Goal: Information Seeking & Learning: Learn about a topic

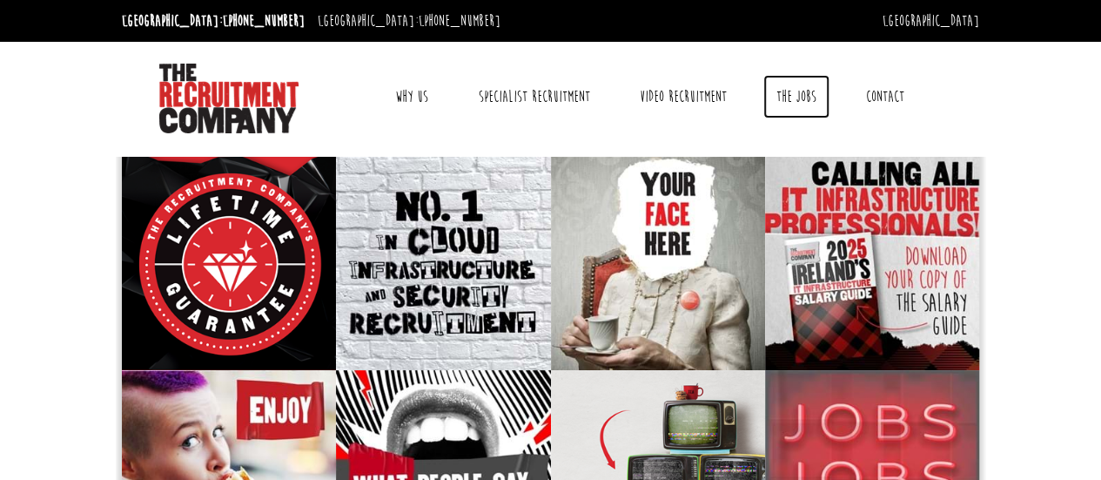
click at [796, 98] on link "The Jobs" at bounding box center [796, 97] width 66 height 44
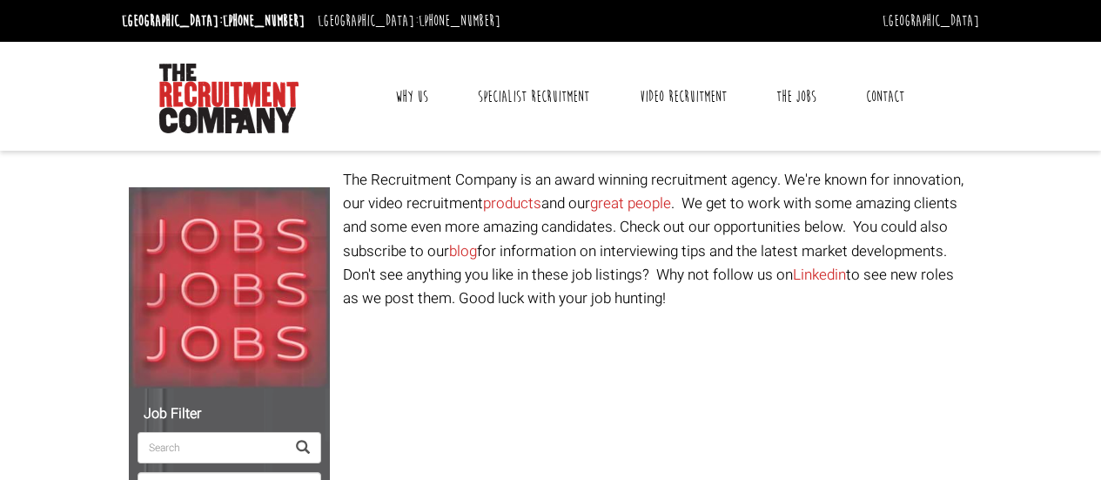
select select "[GEOGRAPHIC_DATA]"
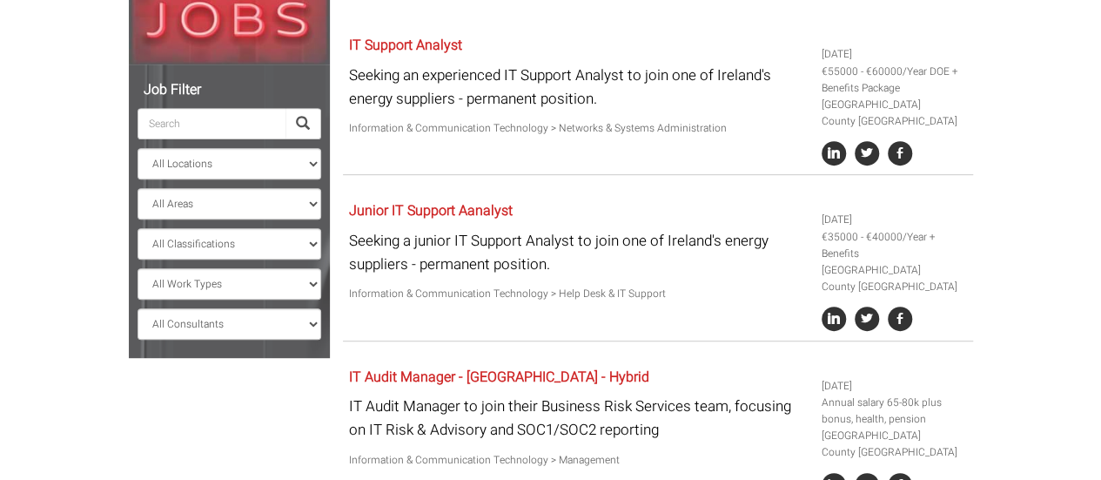
scroll to position [348, 0]
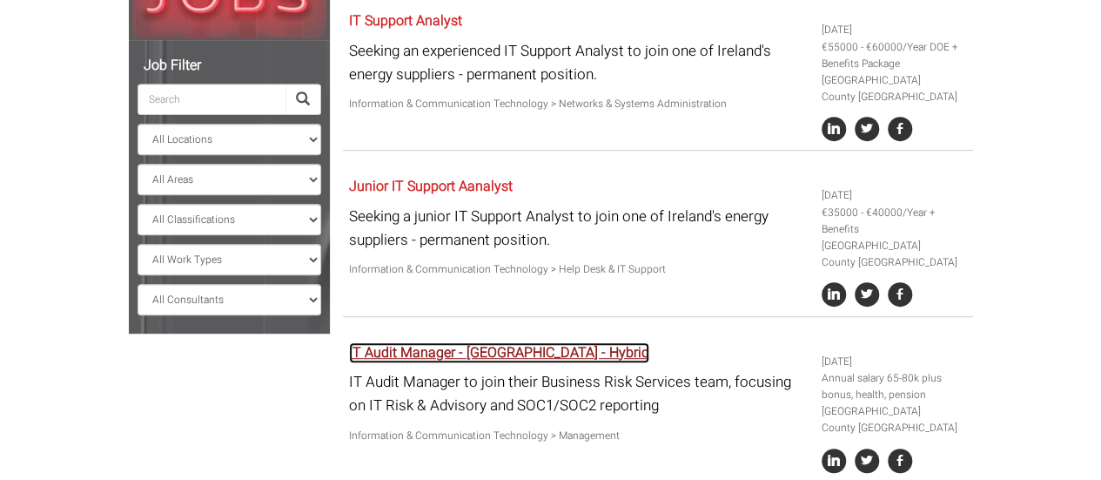
click at [467, 347] on link "IT Audit Manager - Dublin - Hybrid" at bounding box center [499, 352] width 300 height 21
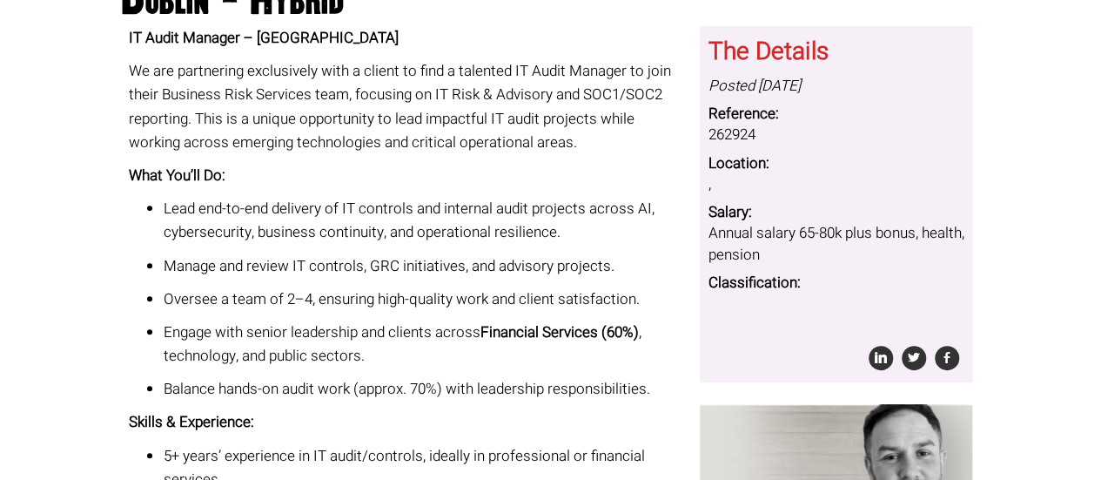
scroll to position [174, 0]
